Goal: Register for event/course

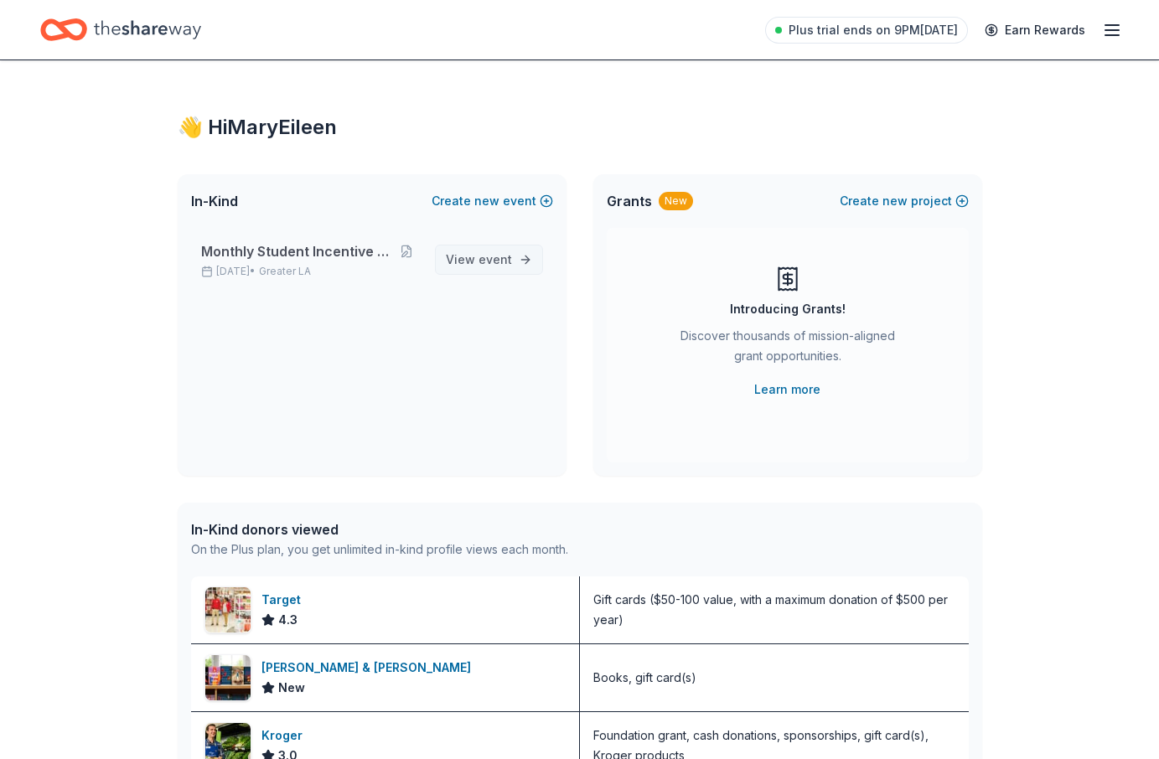
click at [463, 254] on span "View event" at bounding box center [479, 260] width 66 height 20
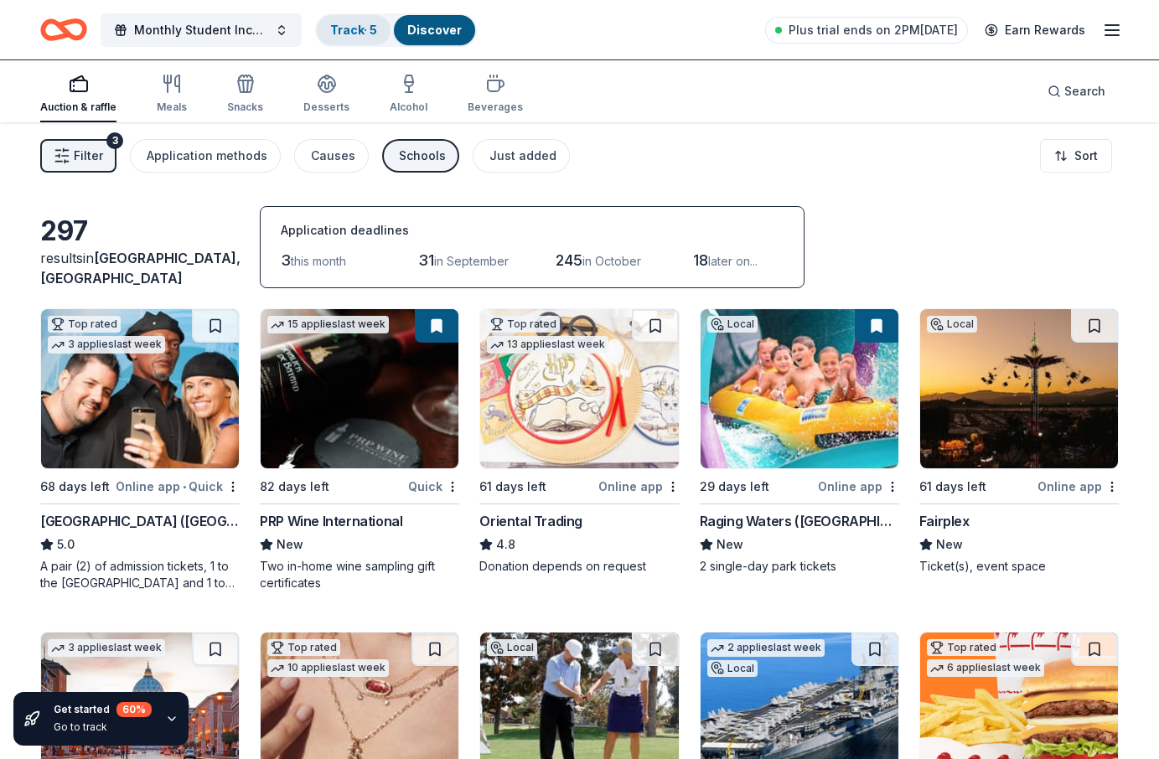
click at [343, 32] on link "Track · 5" at bounding box center [353, 30] width 47 height 14
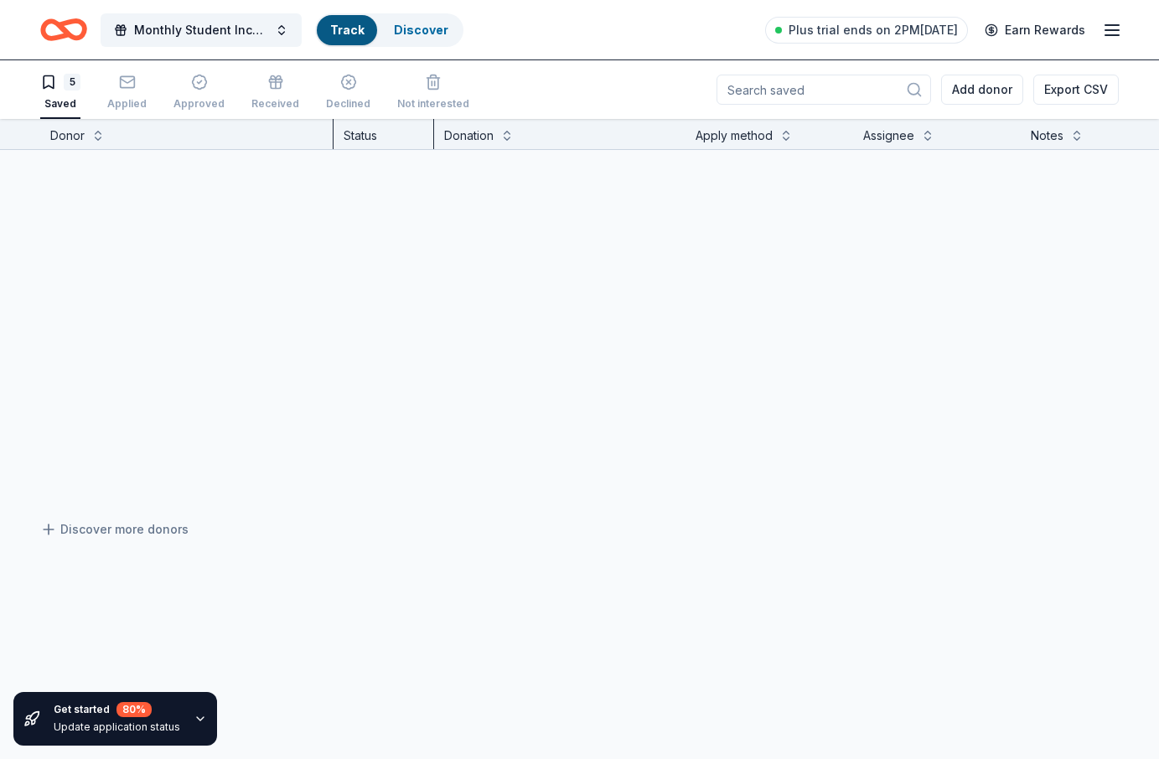
scroll to position [1, 0]
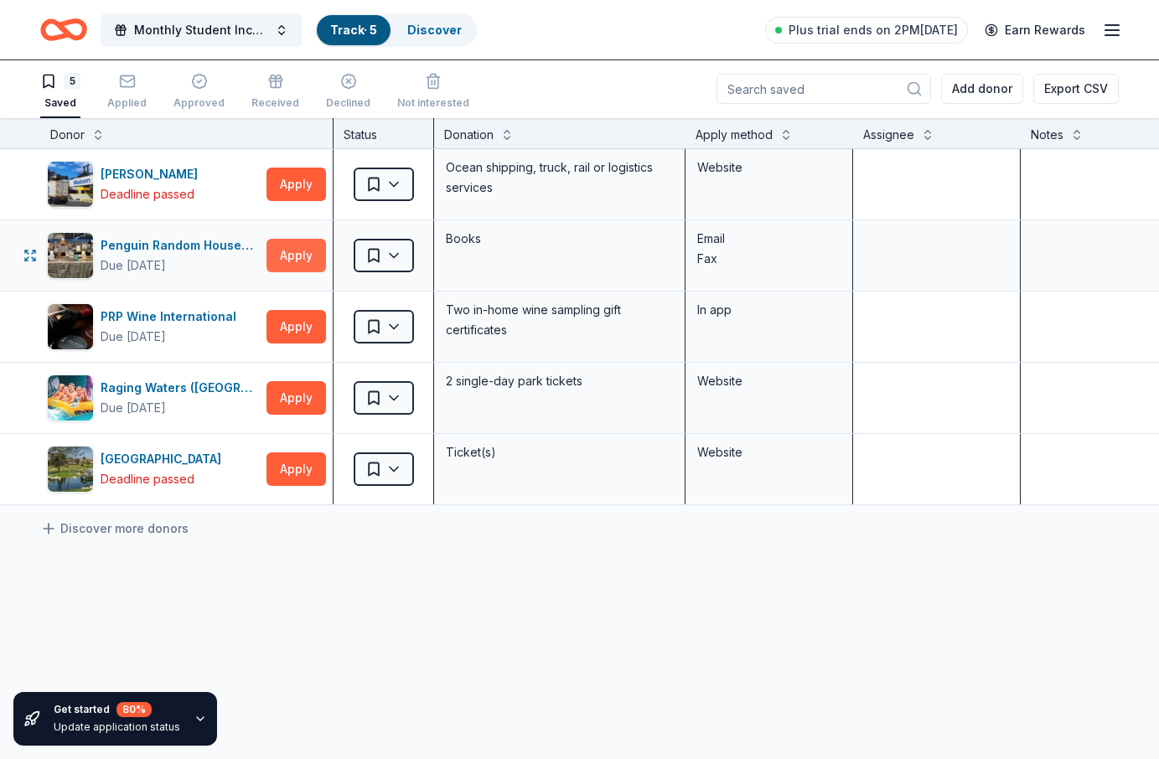
click at [297, 256] on button "Apply" at bounding box center [295, 256] width 59 height 34
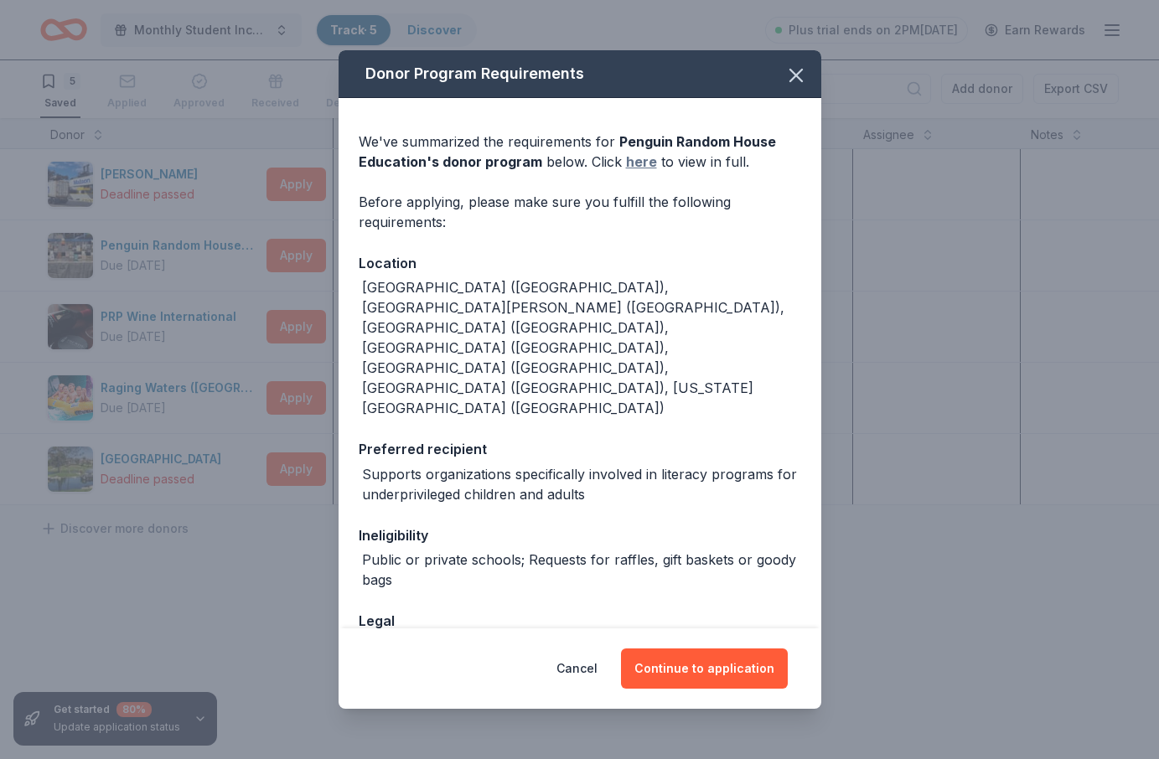
click at [638, 160] on link "here" at bounding box center [641, 162] width 31 height 20
click at [715, 674] on button "Continue to application" at bounding box center [704, 669] width 167 height 40
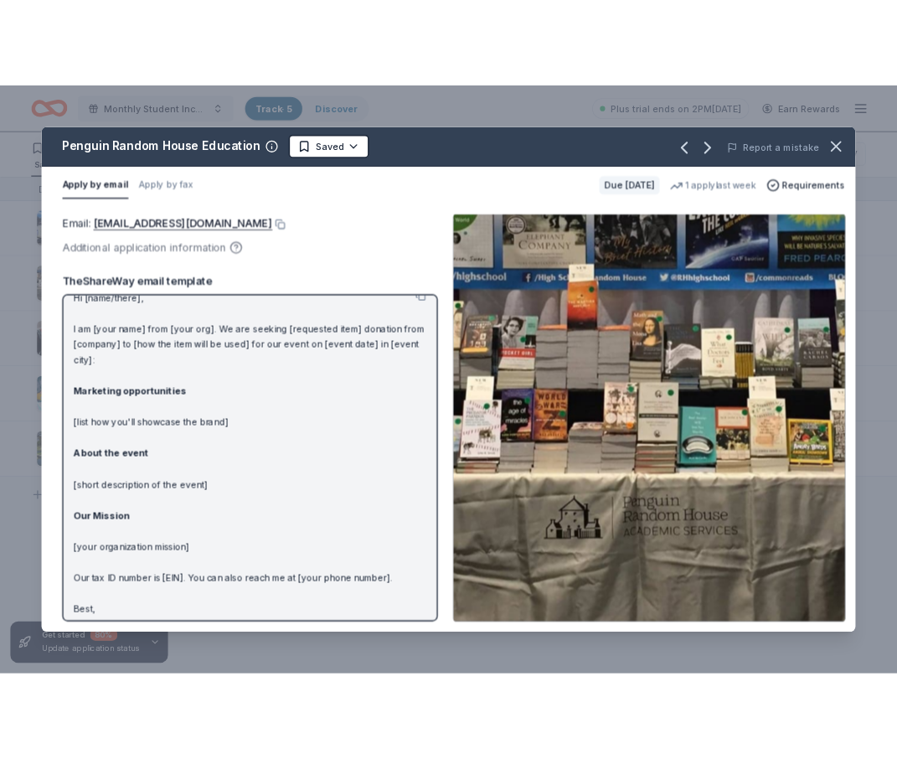
scroll to position [0, 0]
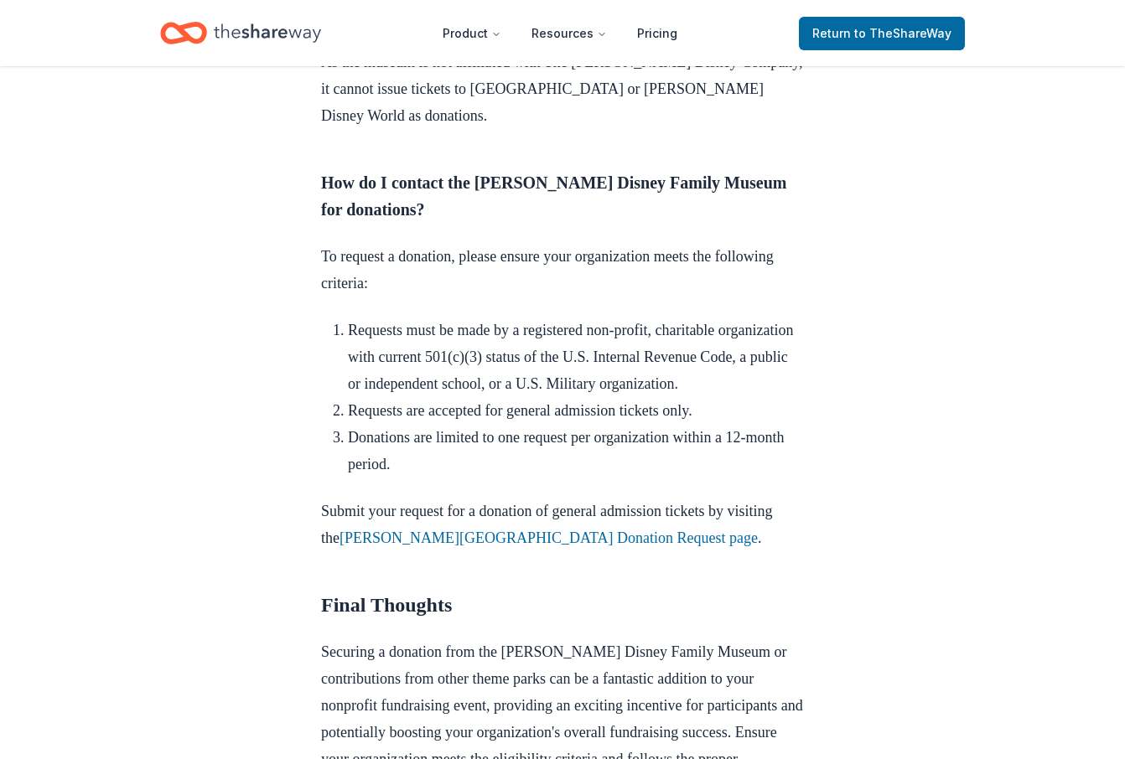
scroll to position [1992, 0]
